Goal: Find contact information: Find contact information

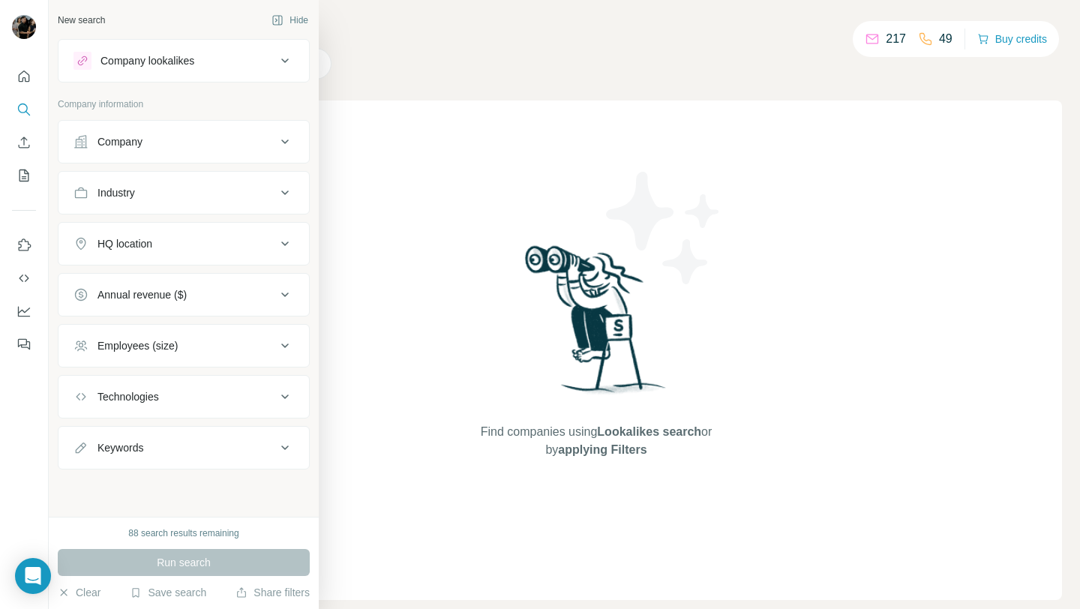
click at [188, 149] on div "Company" at bounding box center [175, 141] width 203 height 15
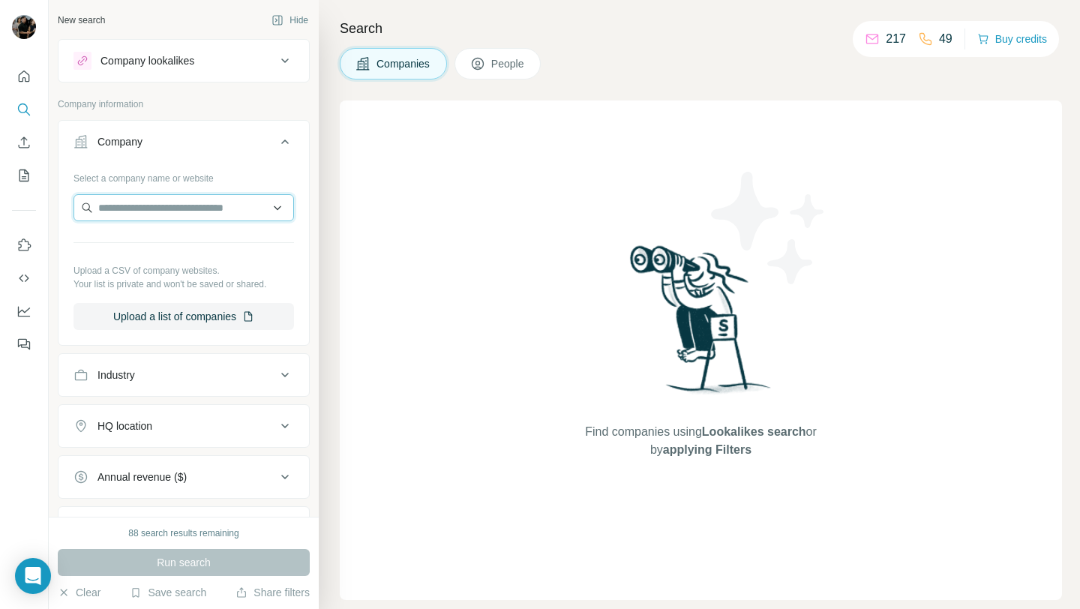
click at [188, 209] on input "text" at bounding box center [184, 207] width 221 height 27
paste input "**********"
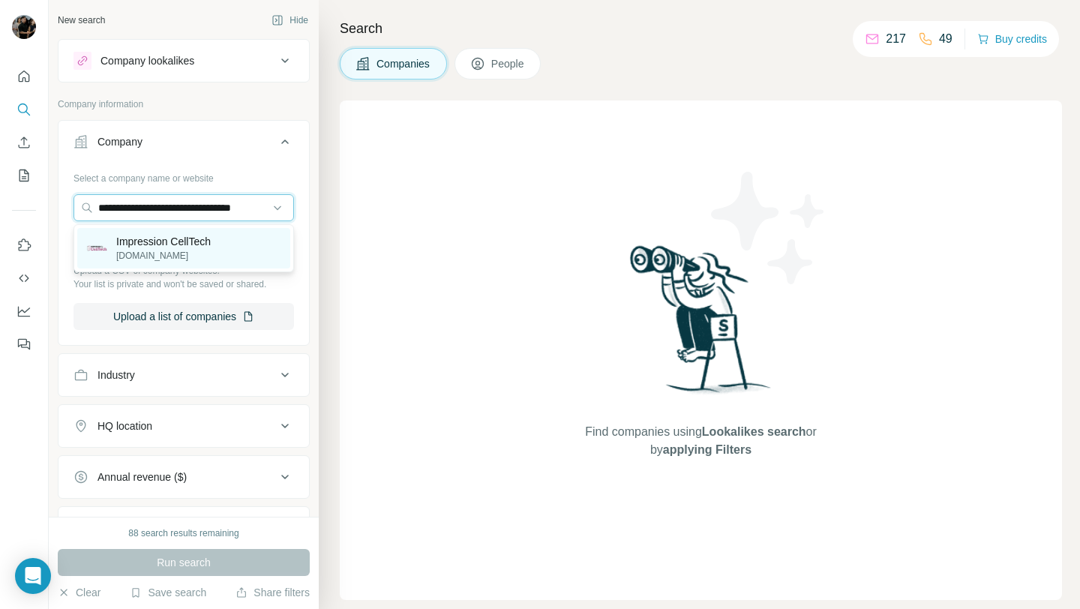
type input "**********"
click at [185, 259] on p "[DOMAIN_NAME]" at bounding box center [163, 256] width 95 height 14
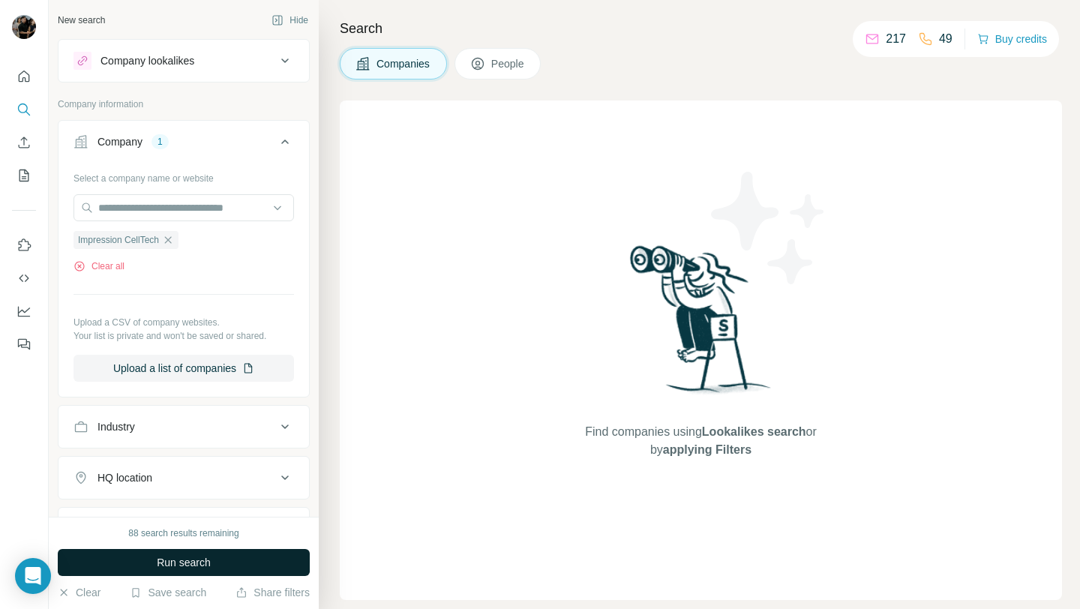
click at [197, 569] on span "Run search" at bounding box center [184, 562] width 54 height 15
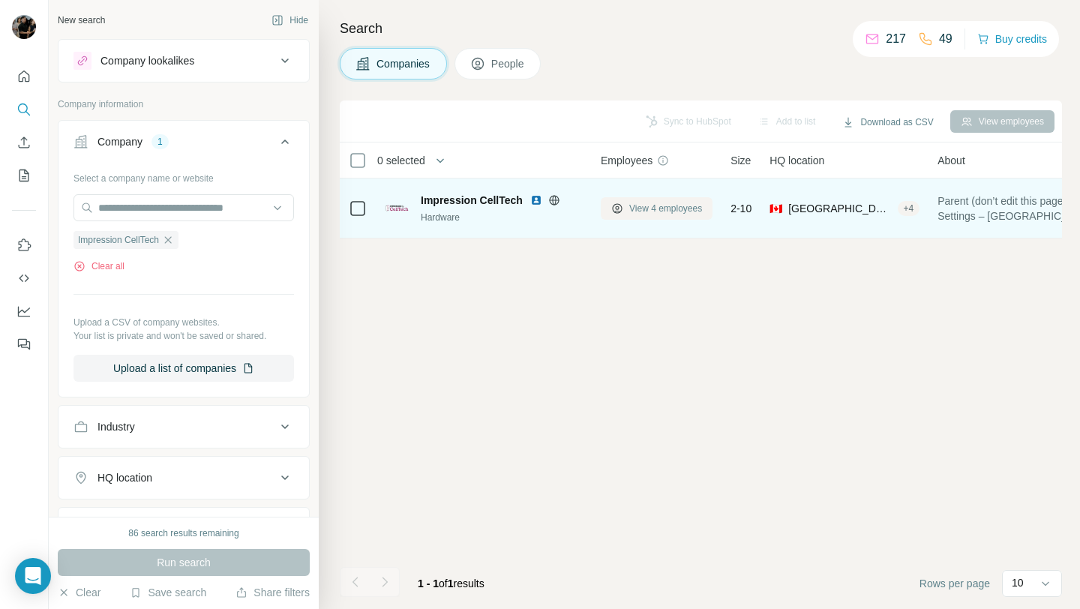
click at [689, 206] on span "View 4 employees" at bounding box center [665, 209] width 73 height 14
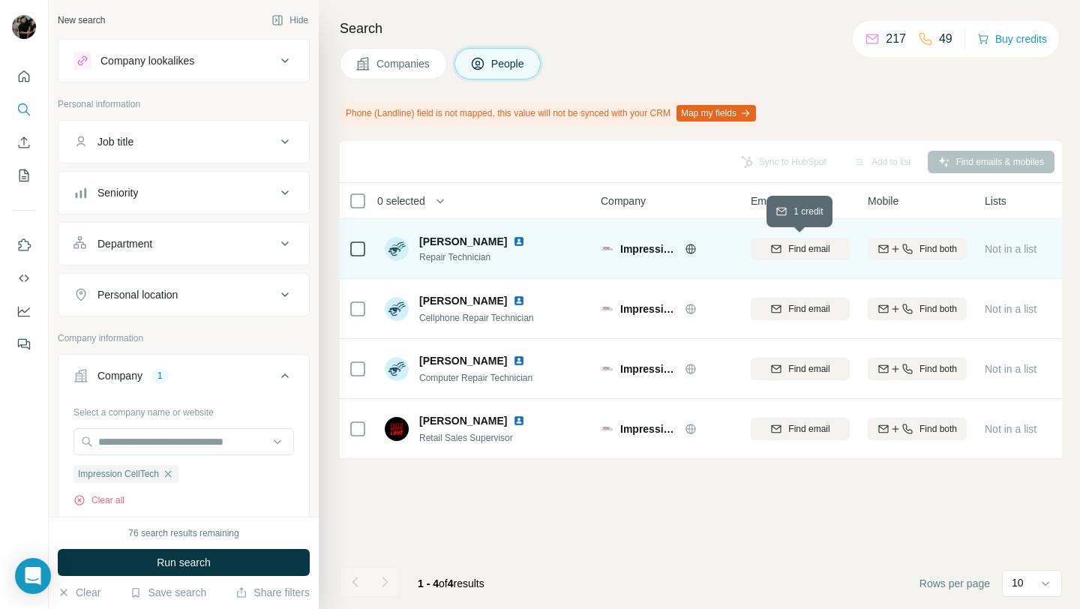
click at [784, 257] on button "Find email" at bounding box center [800, 249] width 99 height 23
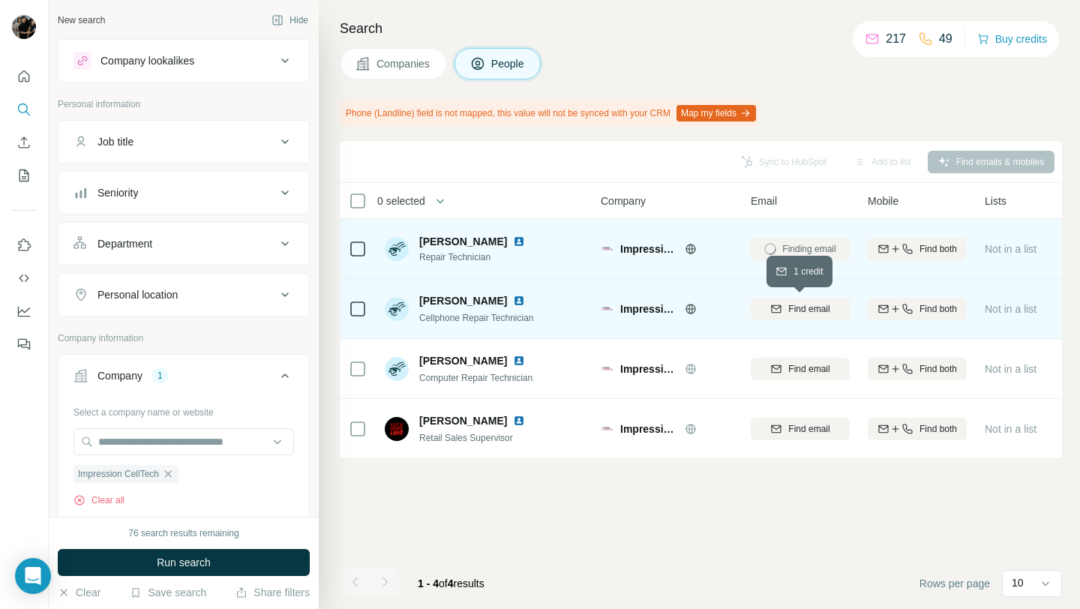
click at [786, 299] on button "Find email" at bounding box center [800, 309] width 99 height 23
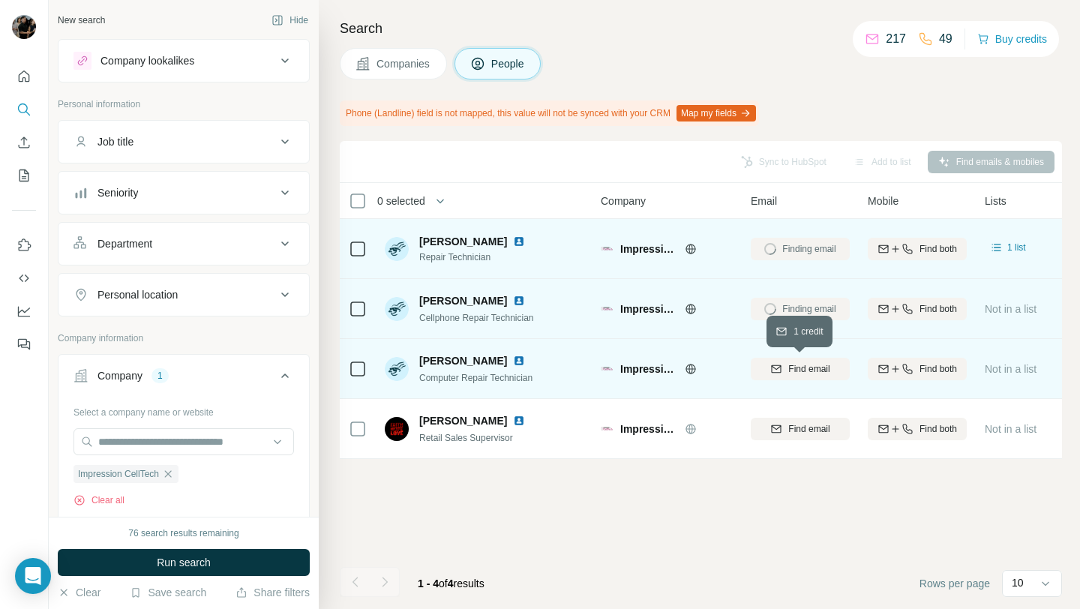
click at [785, 368] on div "Find email" at bounding box center [800, 369] width 99 height 14
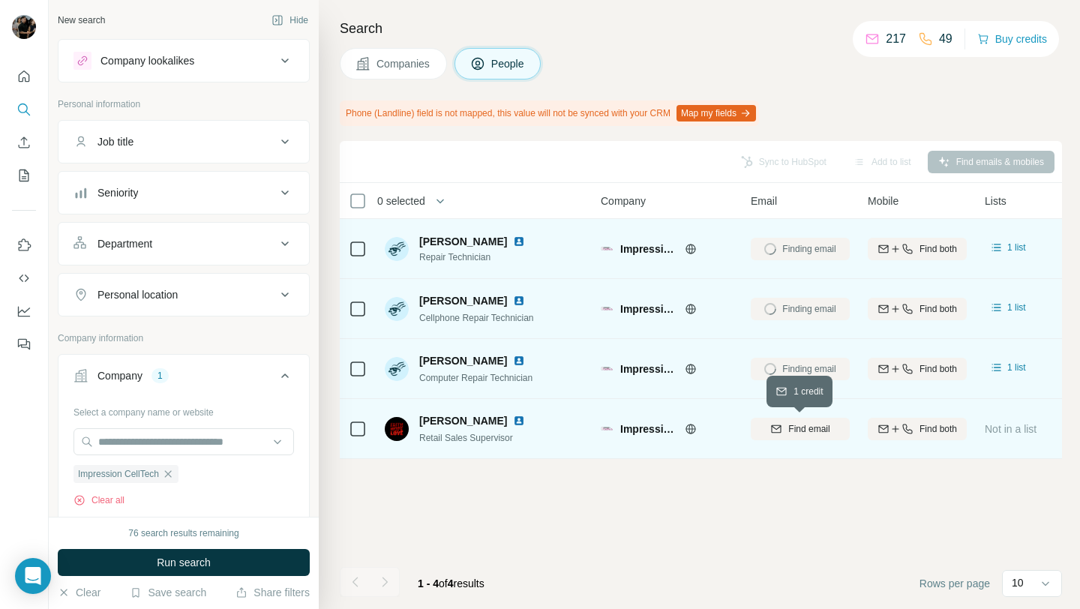
click at [790, 421] on button "Find email" at bounding box center [800, 429] width 99 height 23
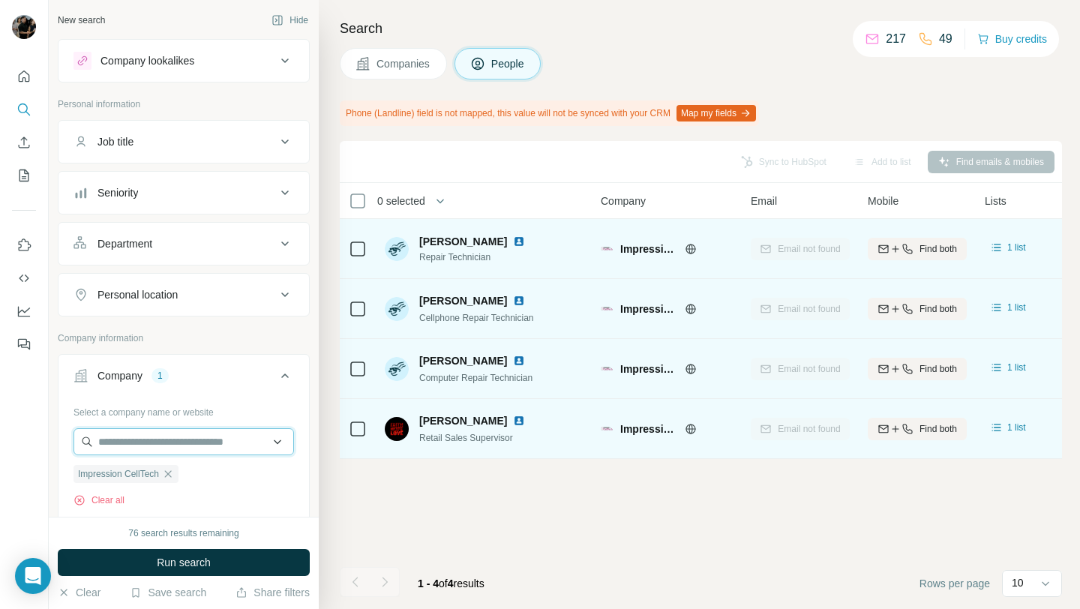
click at [176, 448] on input "text" at bounding box center [184, 441] width 221 height 27
paste input "**********"
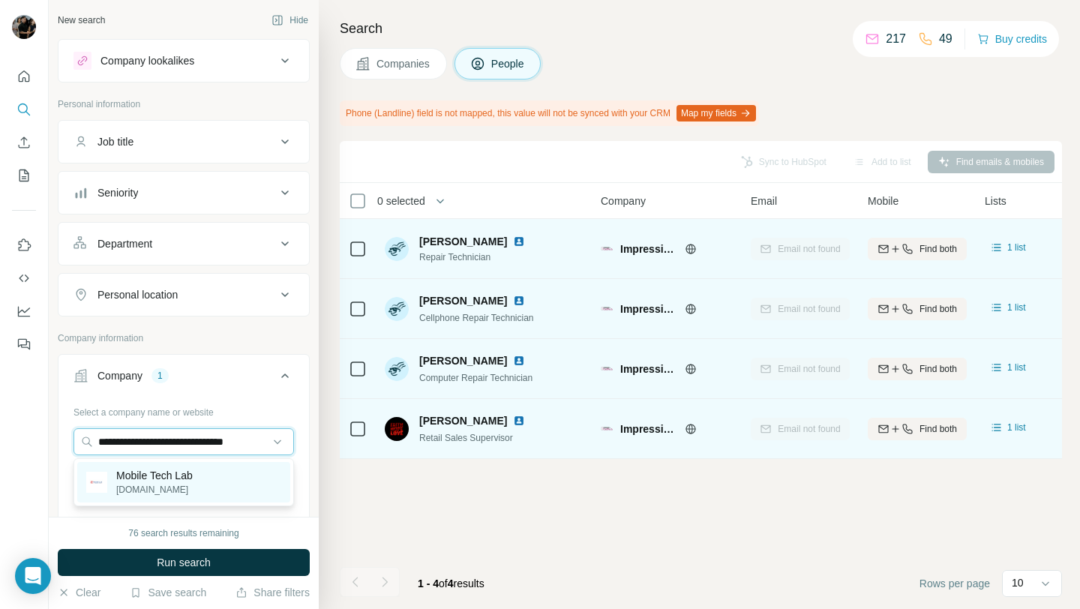
type input "**********"
click at [193, 489] on p "[DOMAIN_NAME]" at bounding box center [154, 490] width 77 height 14
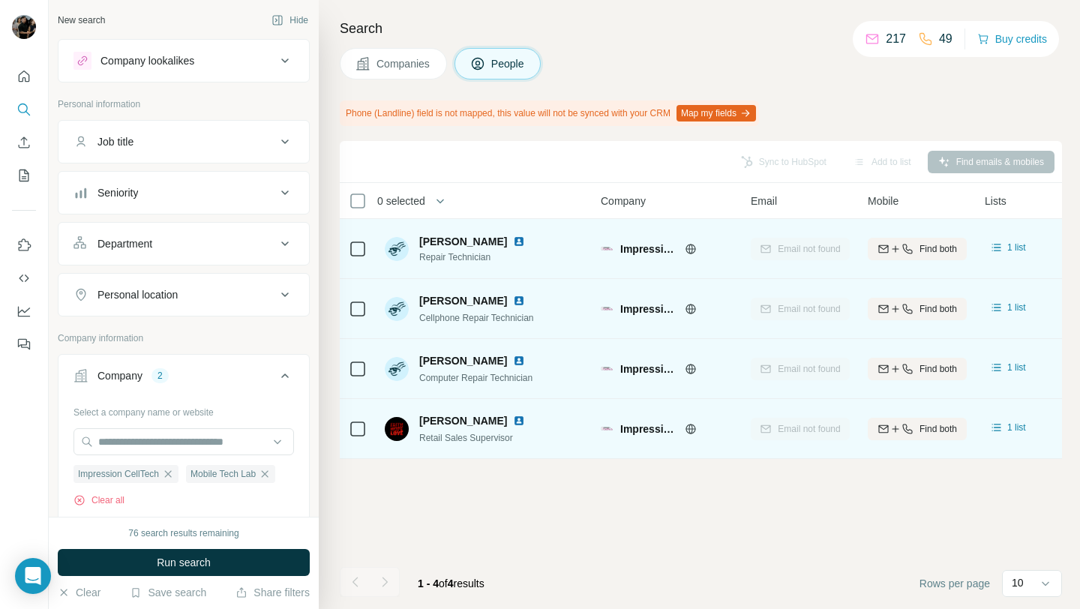
scroll to position [0, 0]
click at [173, 473] on icon "button" at bounding box center [168, 474] width 12 height 12
click at [222, 555] on button "Run search" at bounding box center [184, 562] width 252 height 27
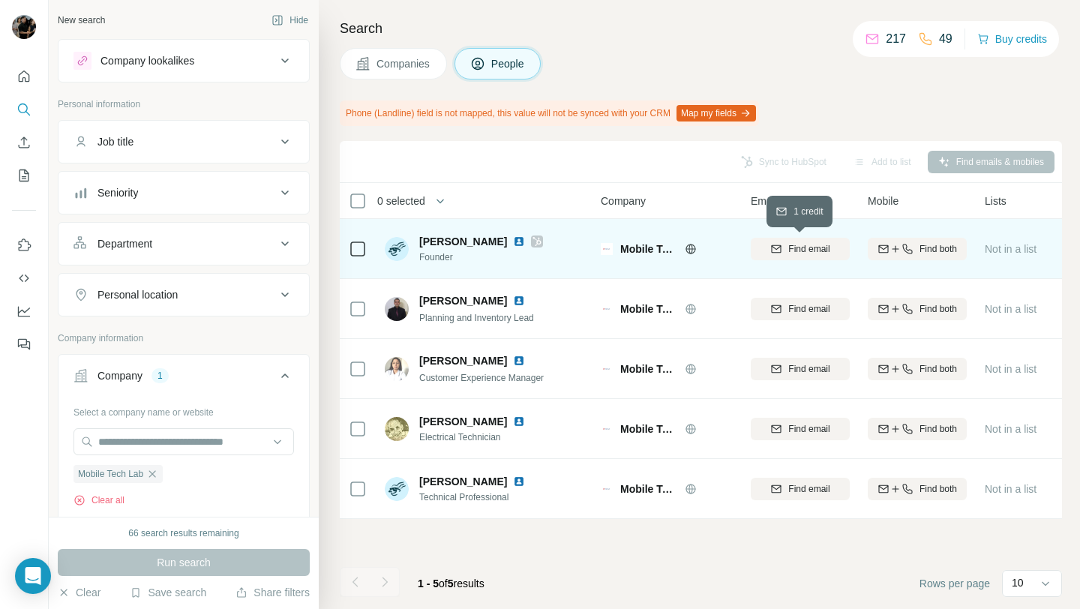
click at [791, 256] on button "Find email" at bounding box center [800, 249] width 99 height 23
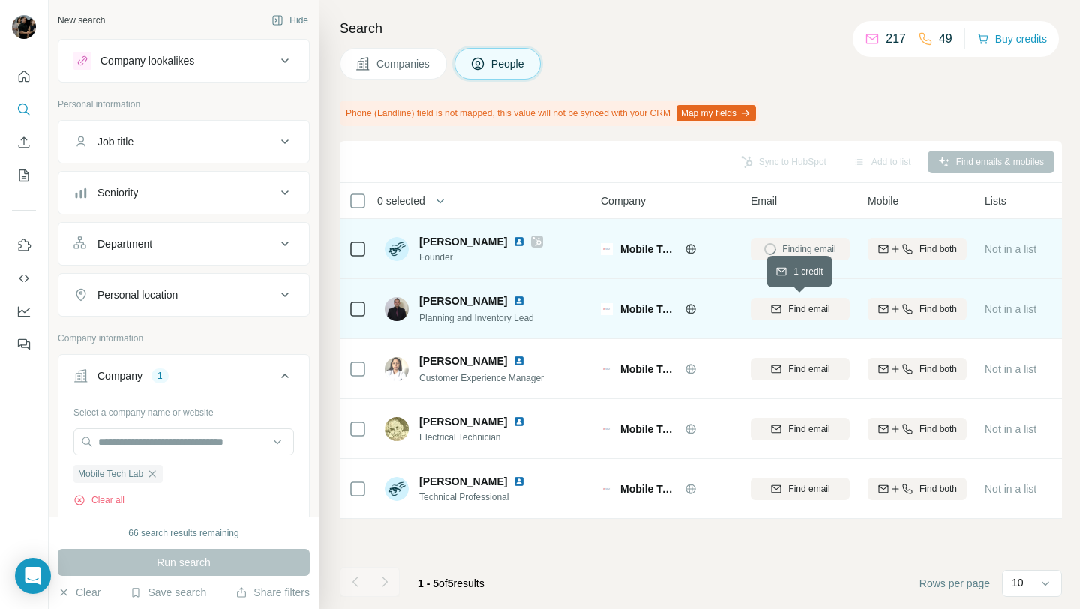
click at [798, 308] on span "Find email" at bounding box center [808, 309] width 41 height 14
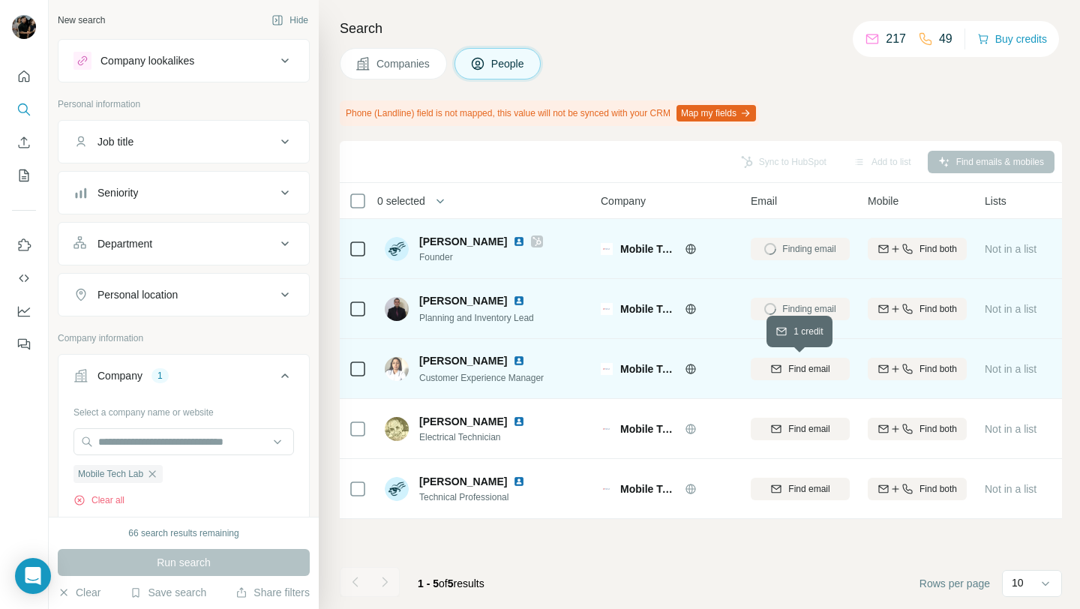
click at [788, 371] on span "Find email" at bounding box center [808, 369] width 41 height 14
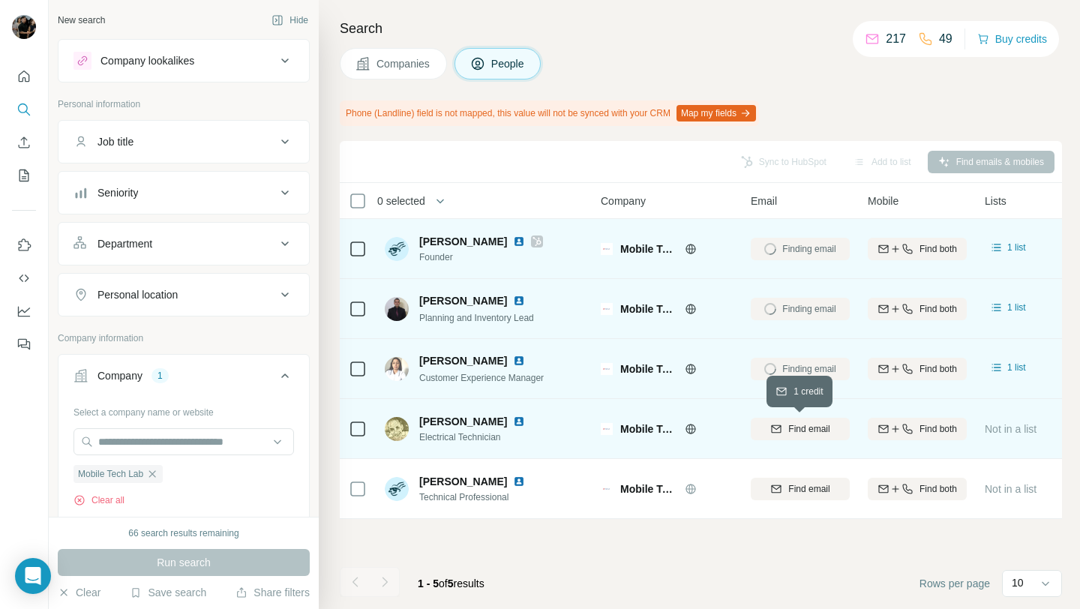
click at [791, 430] on span "Find email" at bounding box center [808, 429] width 41 height 14
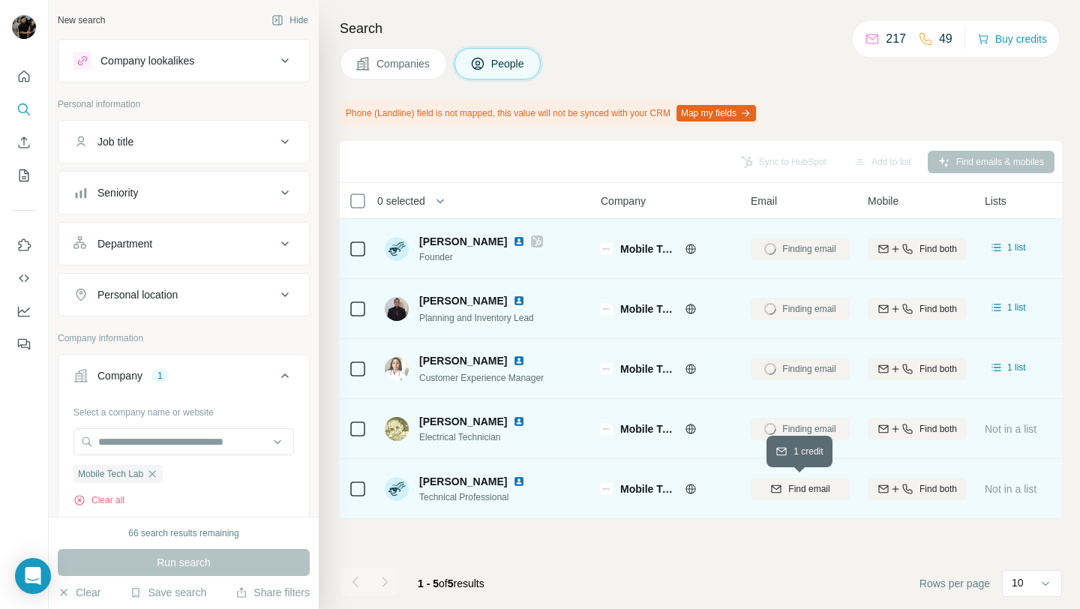
click at [790, 489] on span "Find email" at bounding box center [808, 489] width 41 height 14
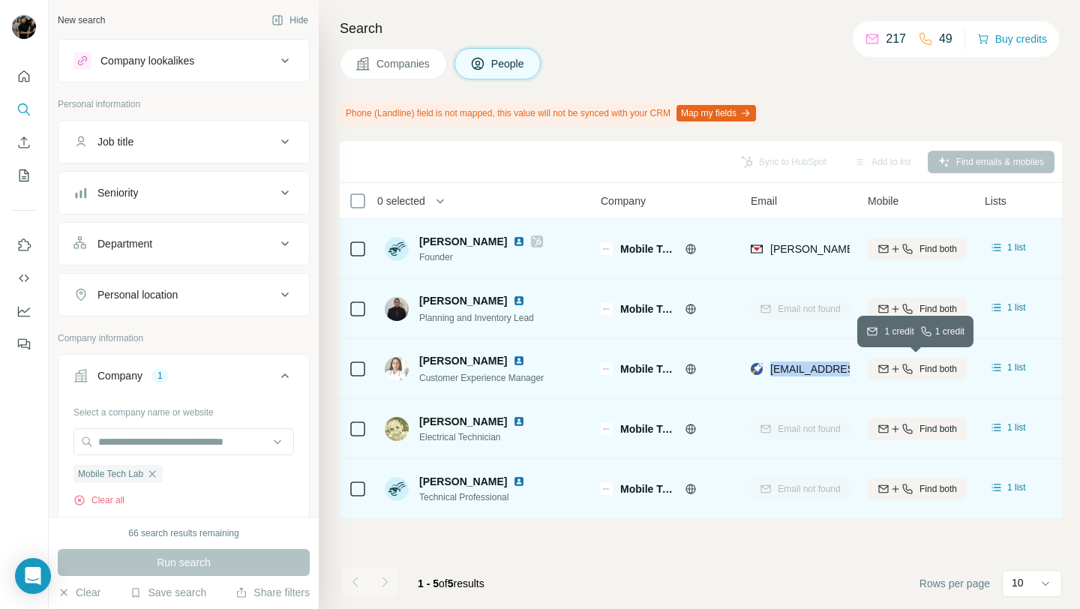
drag, startPoint x: 770, startPoint y: 368, endPoint x: 886, endPoint y: 366, distance: 116.3
click at [0, 0] on tr "[PERSON_NAME] Customer Experience Manager Mobile Tech Lab [EMAIL_ADDRESS][DOMAI…" at bounding box center [0, 0] width 0 height 0
copy tr "[EMAIL_ADDRESS][DOMAIN_NAME]"
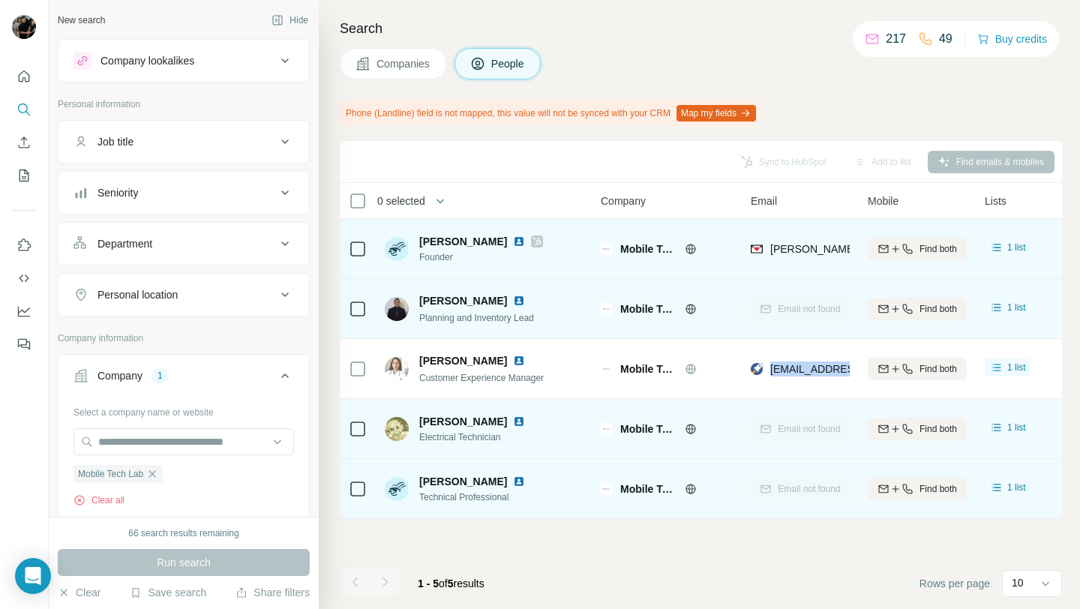
copy tr "[EMAIL_ADDRESS][DOMAIN_NAME]"
